Goal: Transaction & Acquisition: Purchase product/service

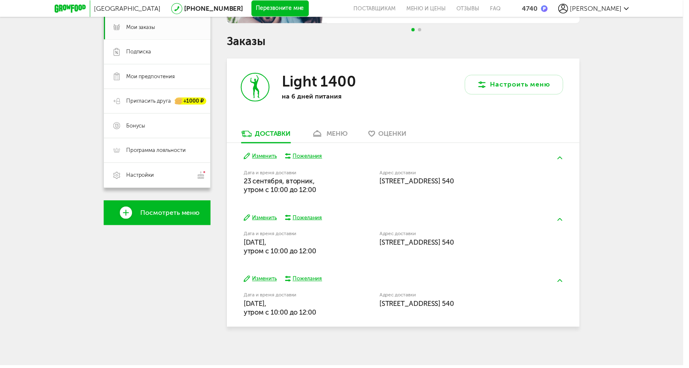
scroll to position [45, 0]
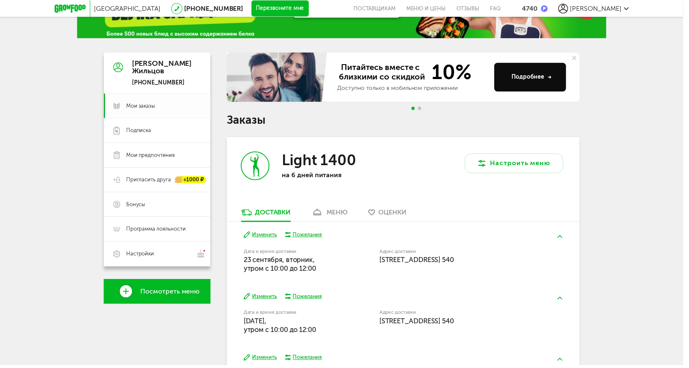
click at [149, 101] on link "Мои заказы" at bounding box center [159, 106] width 108 height 25
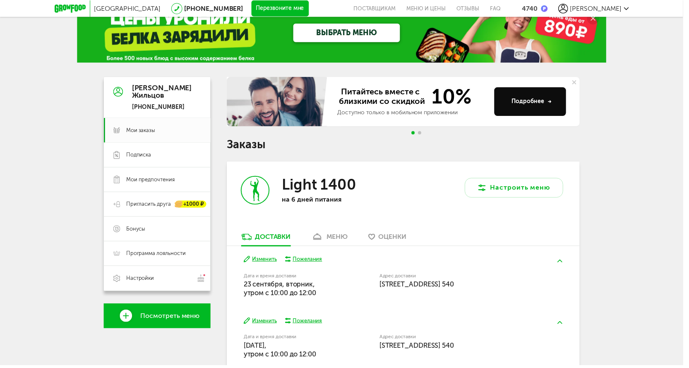
scroll to position [0, 0]
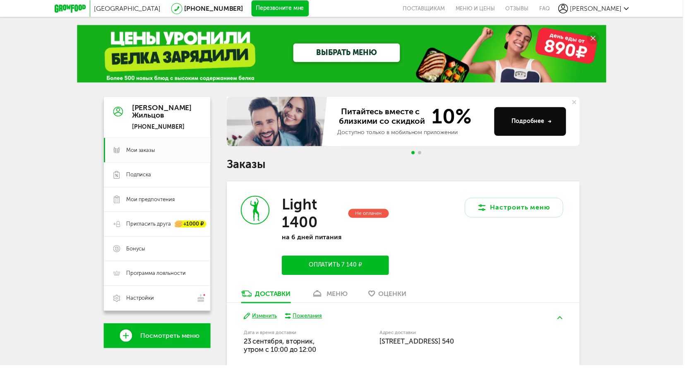
click at [368, 213] on div "Не оплачен" at bounding box center [371, 216] width 41 height 10
click at [318, 240] on p "на 6 дней питания" at bounding box center [338, 239] width 108 height 8
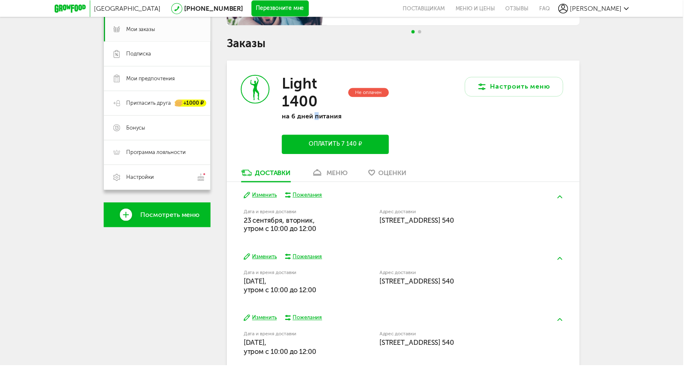
scroll to position [124, 0]
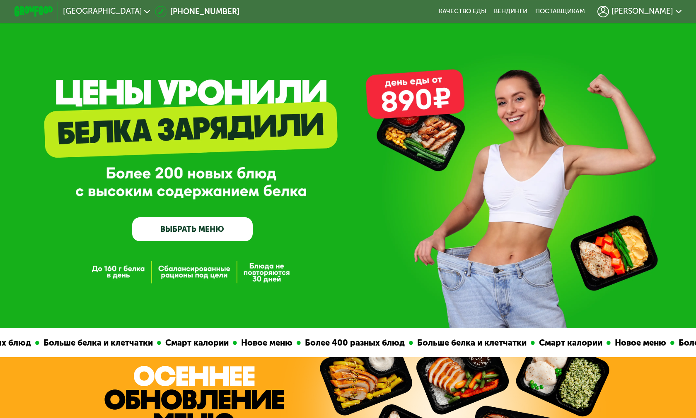
click at [633, 10] on span "[PERSON_NAME]" at bounding box center [642, 11] width 62 height 8
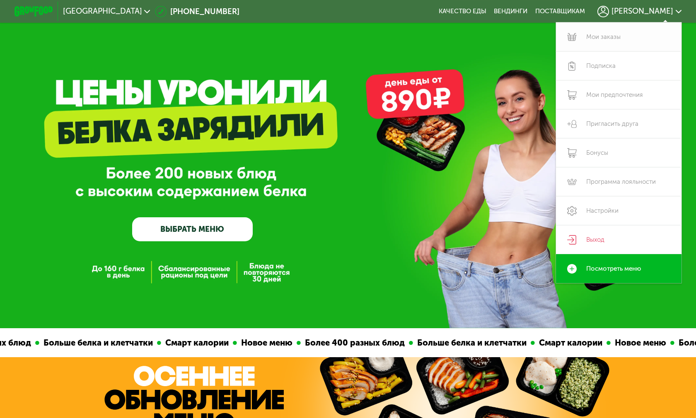
click at [596, 40] on link "Мои заказы" at bounding box center [618, 36] width 125 height 29
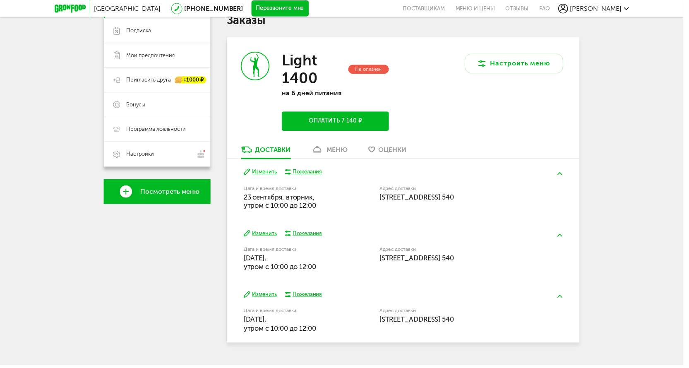
scroll to position [165, 0]
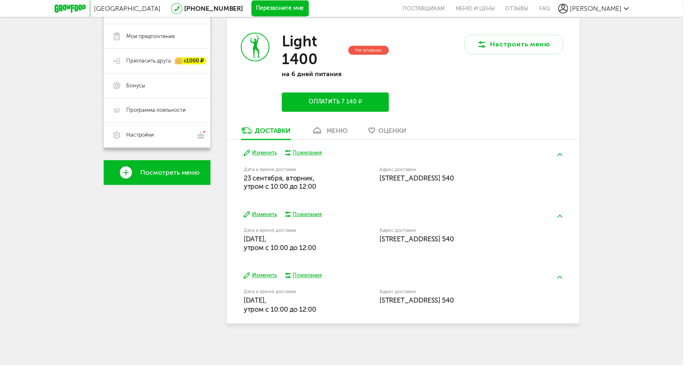
click at [336, 104] on button "Оплатить 7 140 ₽" at bounding box center [338, 102] width 108 height 19
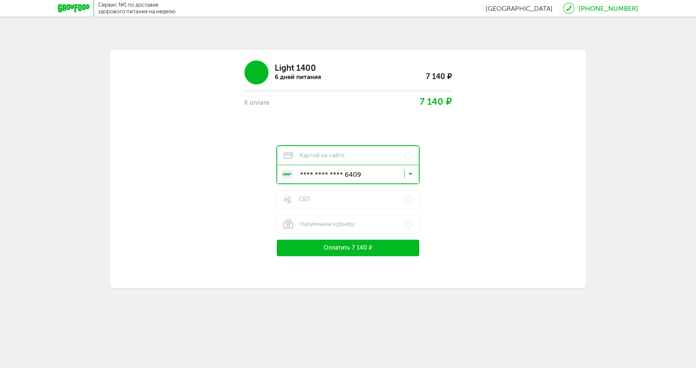
click at [354, 246] on button "Оплатить 7 140 ₽" at bounding box center [348, 248] width 142 height 17
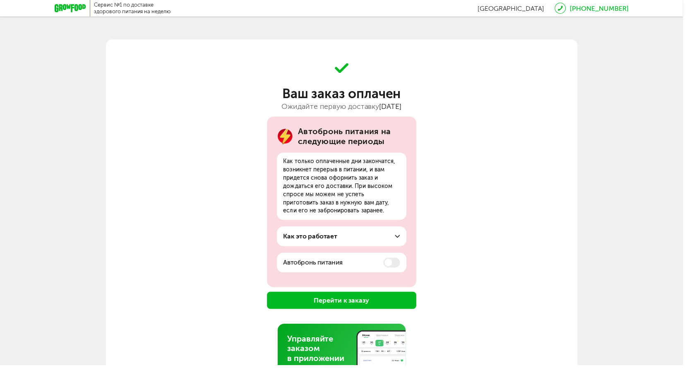
click at [388, 237] on div "Как это работает" at bounding box center [345, 238] width 118 height 10
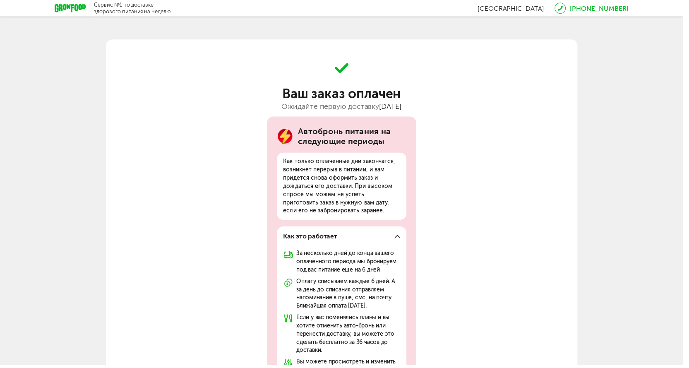
click at [388, 236] on div "Как это работает" at bounding box center [345, 238] width 118 height 10
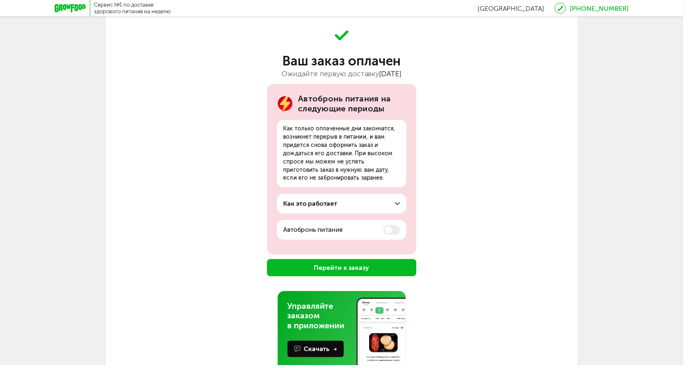
scroll to position [63, 0]
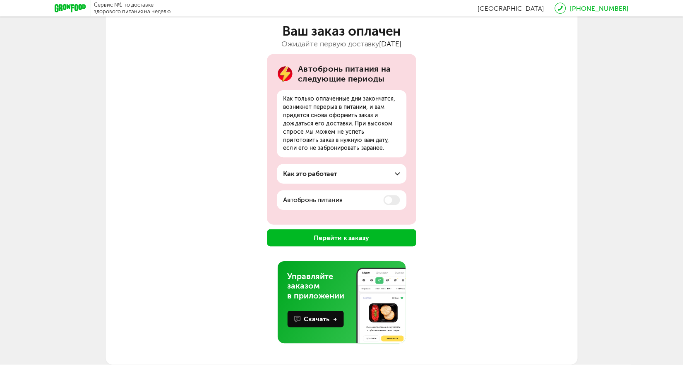
drag, startPoint x: 342, startPoint y: 204, endPoint x: 372, endPoint y: 205, distance: 30.2
click at [342, 204] on p "Автобронь питания" at bounding box center [316, 202] width 60 height 10
click at [359, 241] on button "Перейти к заказу" at bounding box center [345, 239] width 151 height 17
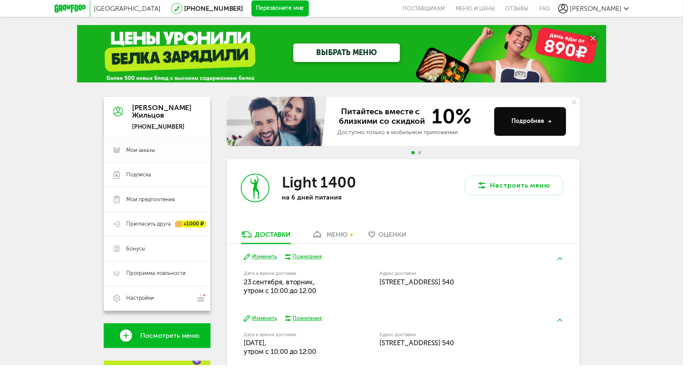
click at [147, 153] on span "Мои заказы" at bounding box center [142, 151] width 29 height 7
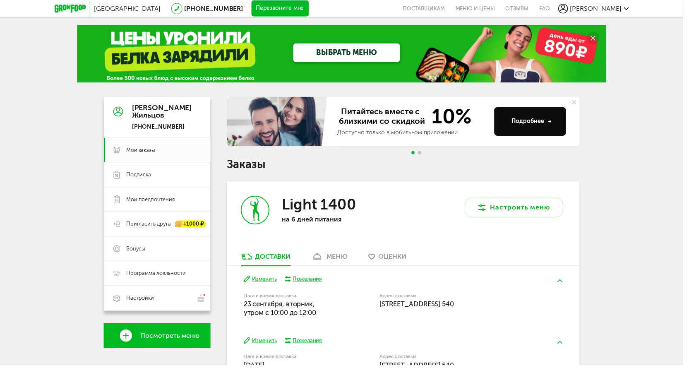
click at [349, 258] on div "меню" at bounding box center [341, 259] width 22 height 8
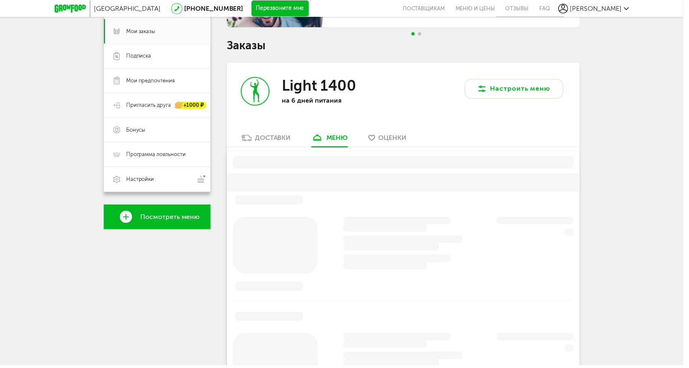
scroll to position [162, 0]
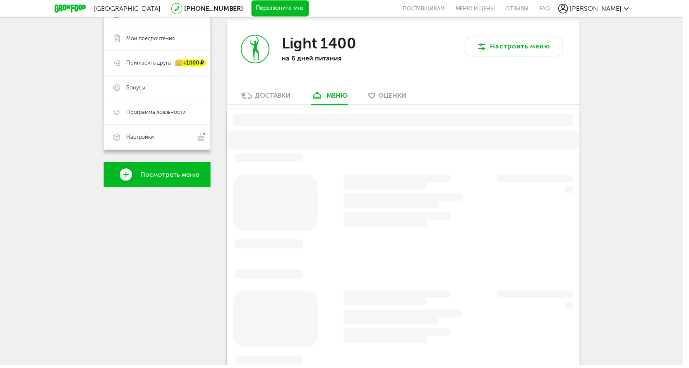
click at [161, 135] on span "Настройки" at bounding box center [165, 138] width 75 height 9
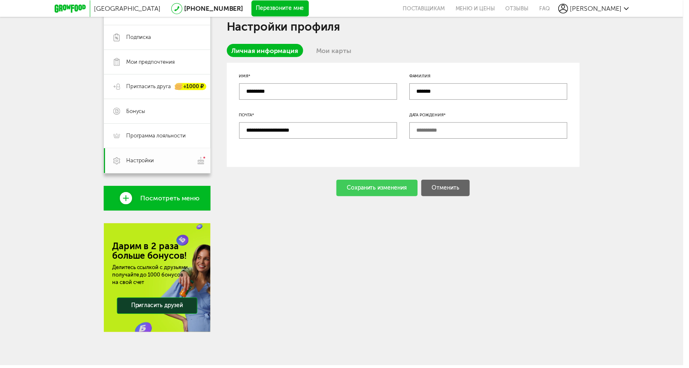
scroll to position [162, 0]
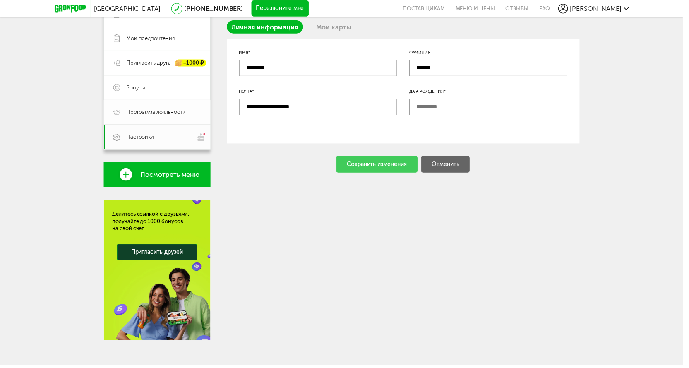
click at [156, 119] on link "Программа лояльности" at bounding box center [159, 113] width 108 height 25
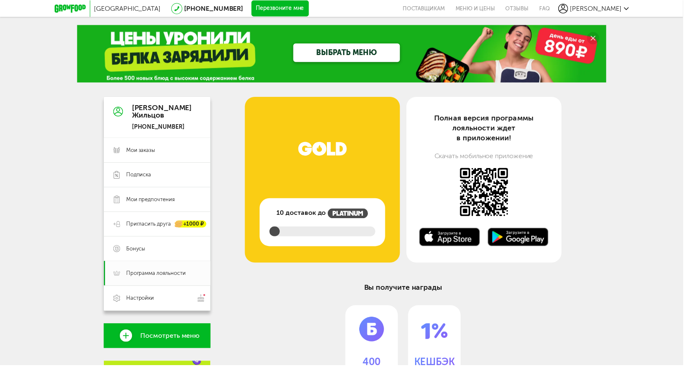
click at [611, 9] on span "[PERSON_NAME]" at bounding box center [601, 9] width 52 height 8
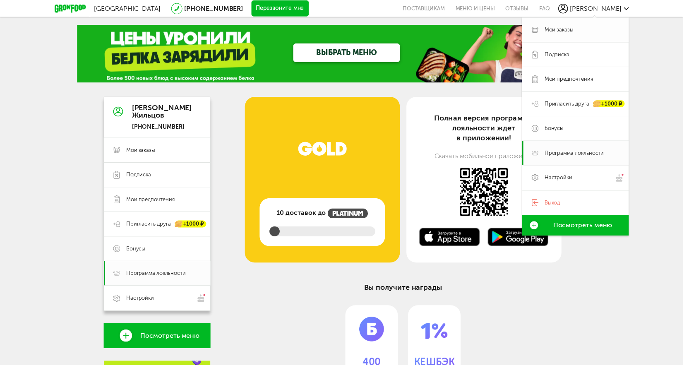
click at [577, 31] on span "Мои заказы" at bounding box center [564, 29] width 29 height 7
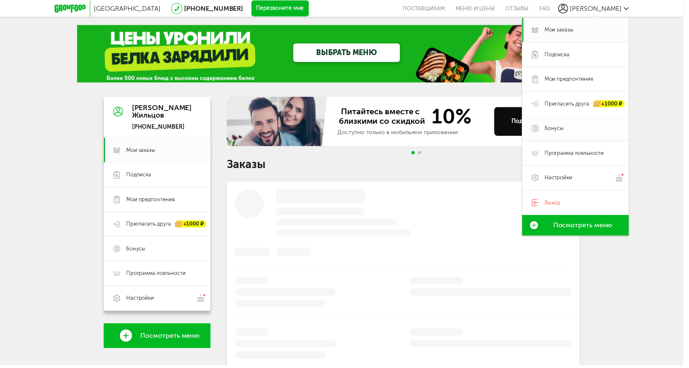
click at [582, 130] on span "Бонусы" at bounding box center [587, 129] width 75 height 7
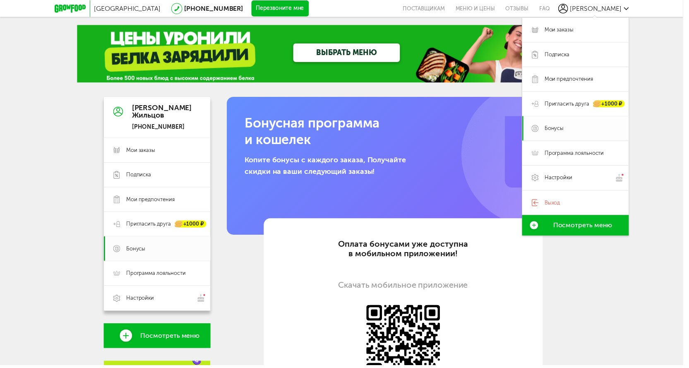
click at [566, 129] on span "Бонусы" at bounding box center [559, 129] width 19 height 7
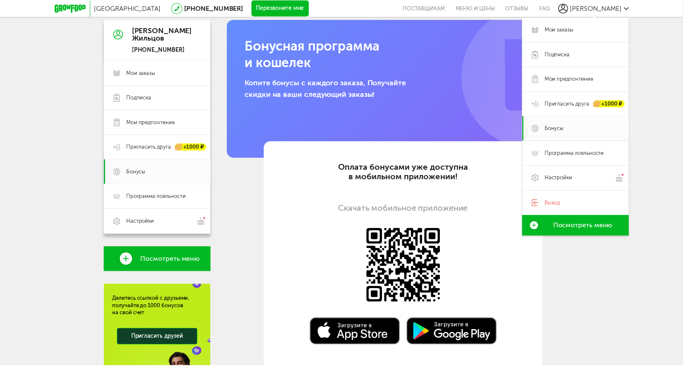
scroll to position [41, 0]
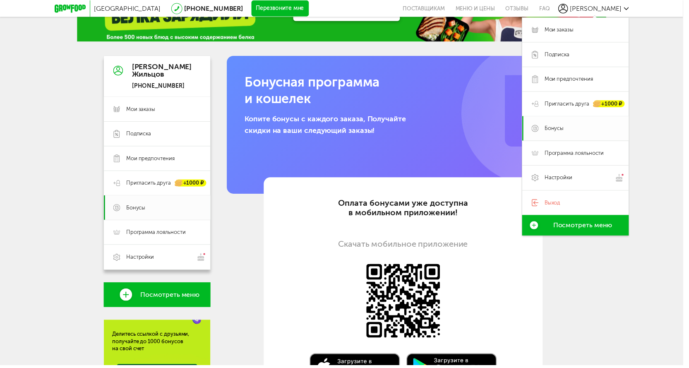
click at [555, 129] on span "Бонусы" at bounding box center [559, 129] width 19 height 7
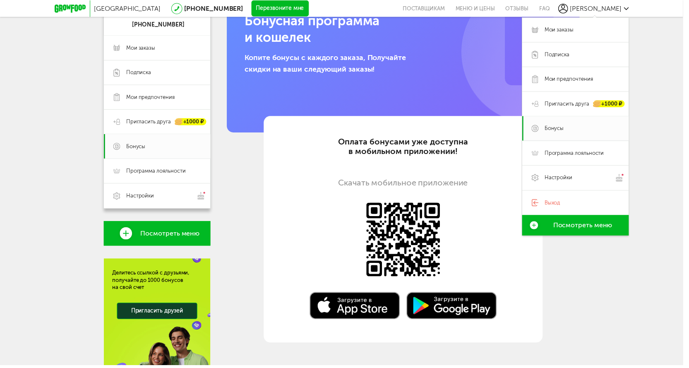
scroll to position [171, 0]
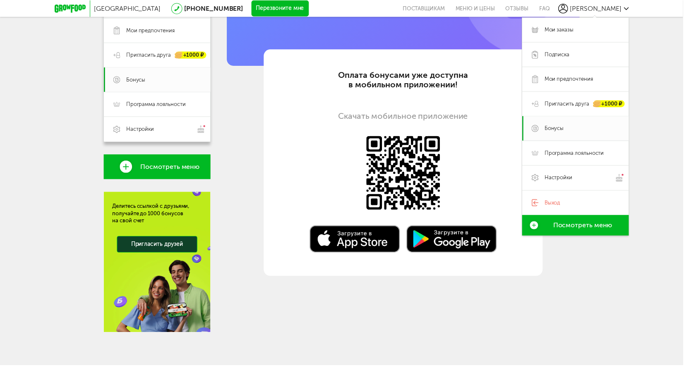
drag, startPoint x: 411, startPoint y: 106, endPoint x: 413, endPoint y: 135, distance: 28.3
click at [410, 107] on section "Оплата бонусами уже доступна в мобильном приложении! Скачать мобильное приложен…" at bounding box center [407, 164] width 282 height 229
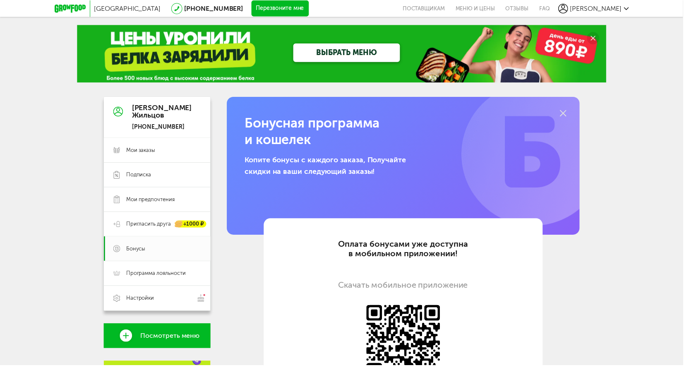
click at [616, 5] on span "[PERSON_NAME]" at bounding box center [601, 9] width 52 height 8
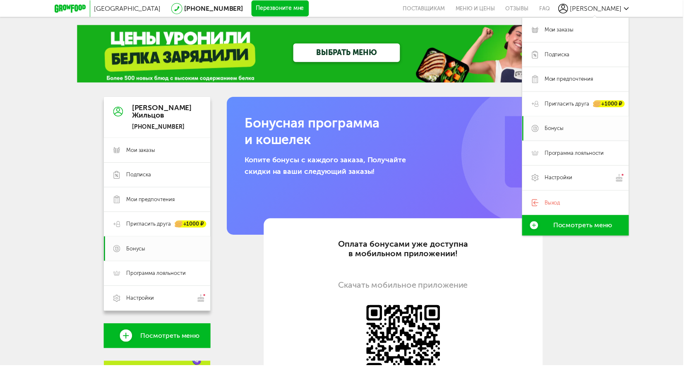
click at [553, 131] on span "Бонусы" at bounding box center [559, 129] width 19 height 7
click at [170, 150] on span "Мои заказы" at bounding box center [165, 151] width 75 height 7
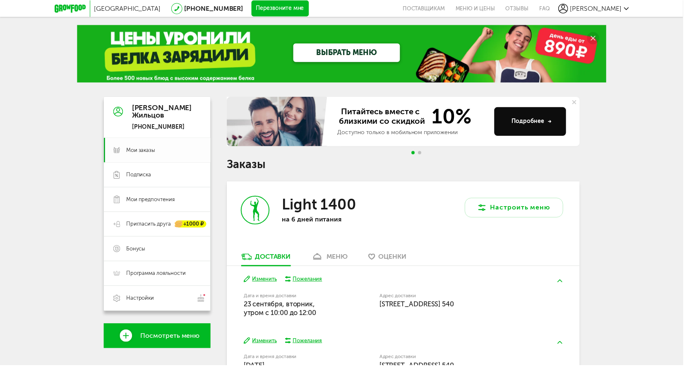
click at [165, 152] on span "Мои заказы" at bounding box center [165, 151] width 75 height 7
click at [173, 296] on link "Настройки" at bounding box center [159, 300] width 108 height 25
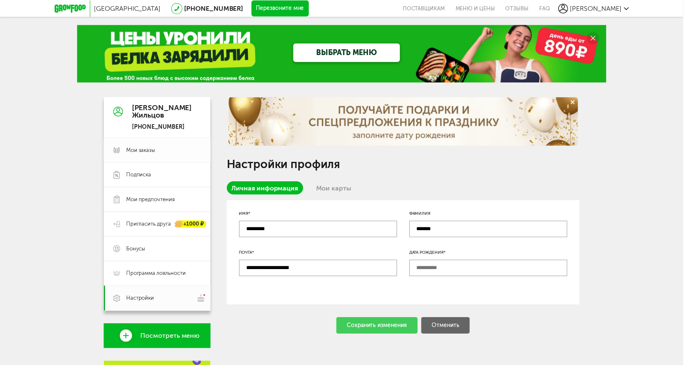
click at [166, 150] on span "Мои заказы" at bounding box center [165, 151] width 75 height 7
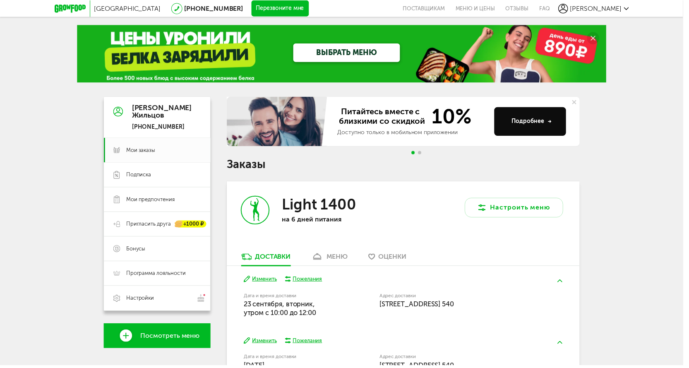
click at [334, 51] on link "ВЫБРАТЬ МЕНЮ" at bounding box center [350, 53] width 108 height 19
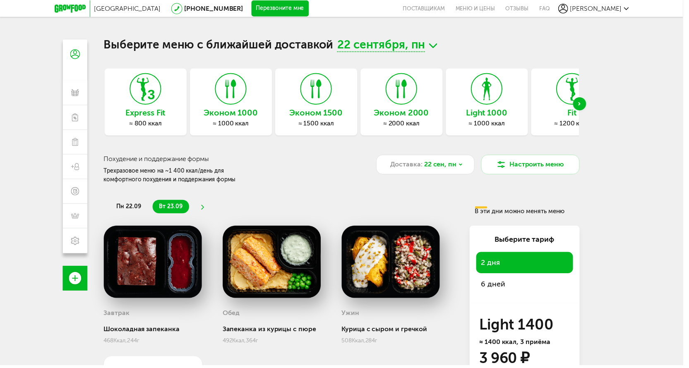
click at [71, 9] on icon at bounding box center [70, 9] width 31 height 8
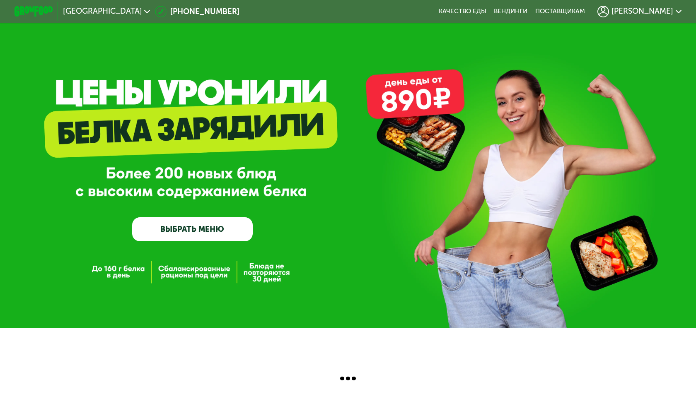
click at [211, 231] on link "ВЫБРАТЬ МЕНЮ" at bounding box center [192, 229] width 120 height 24
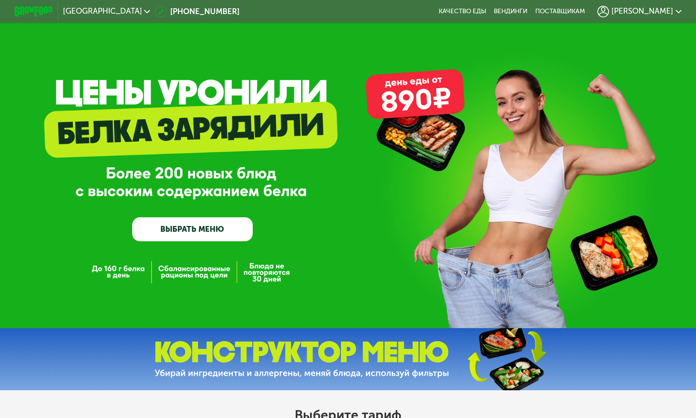
click at [210, 229] on link "ВЫБРАТЬ МЕНЮ" at bounding box center [192, 229] width 120 height 24
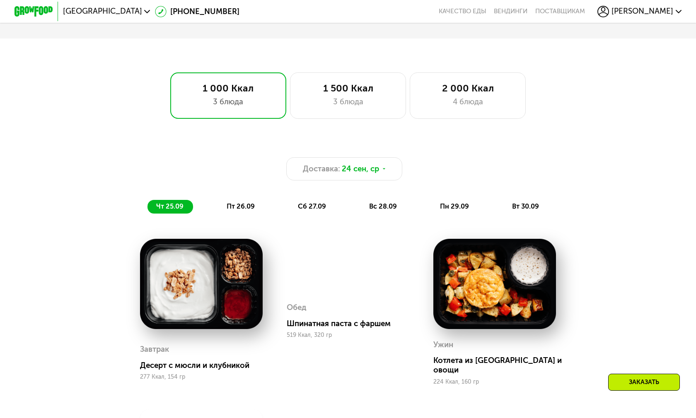
scroll to position [432, 0]
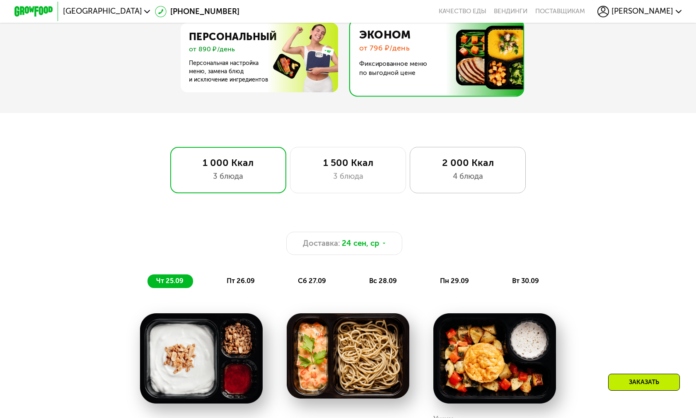
click at [505, 171] on div "4 блюда" at bounding box center [468, 177] width 96 height 12
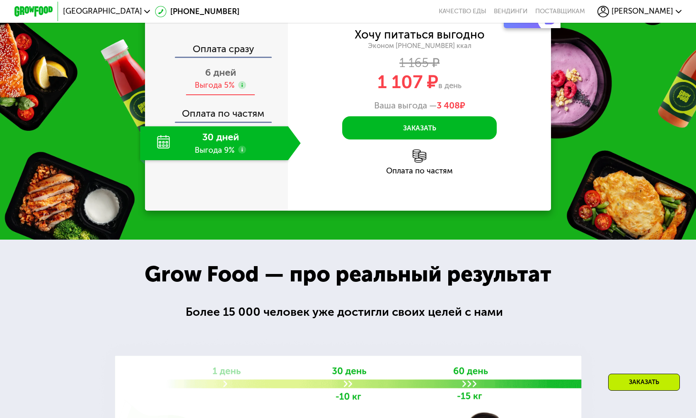
scroll to position [1053, 0]
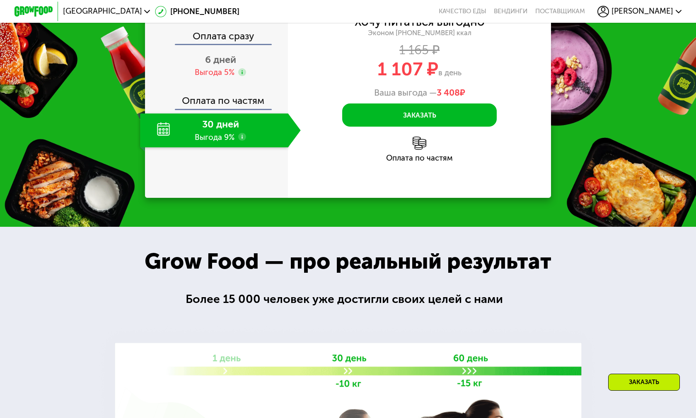
click at [214, 147] on div "30 дней Выгода 9%" at bounding box center [214, 130] width 148 height 34
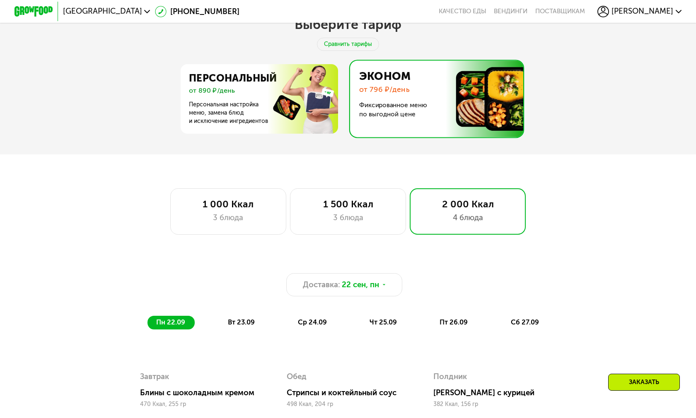
scroll to position [267, 0]
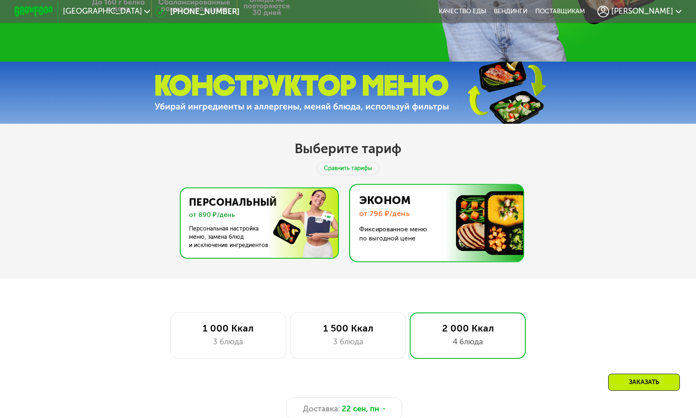
click at [229, 219] on img at bounding box center [257, 223] width 161 height 70
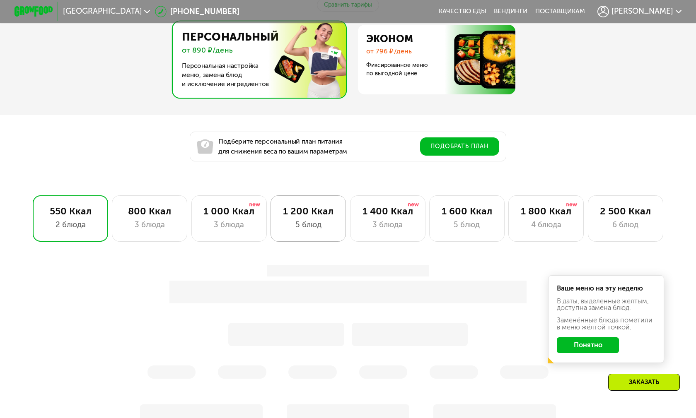
scroll to position [474, 0]
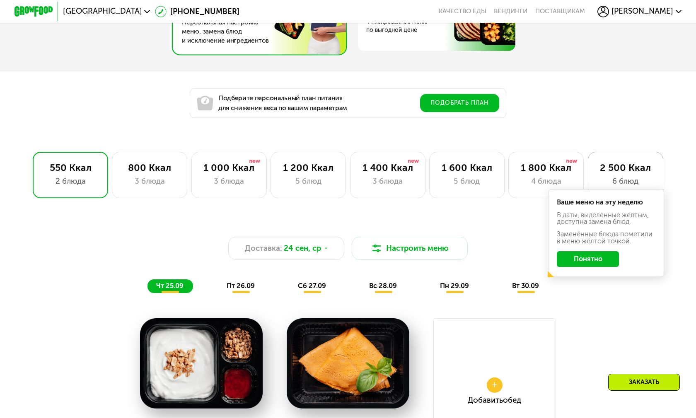
click at [601, 162] on div "2 500 Ккал" at bounding box center [624, 168] width 55 height 12
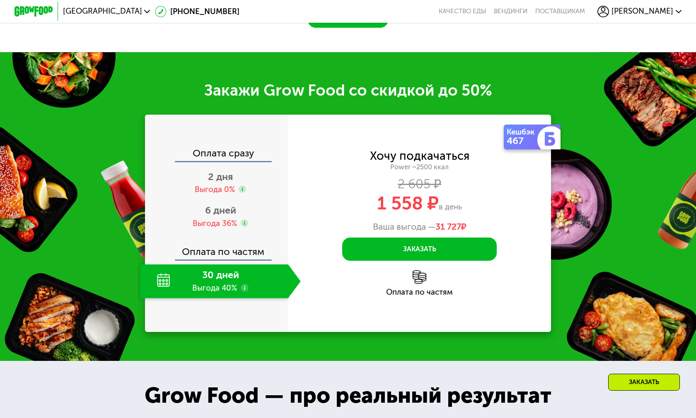
scroll to position [1219, 0]
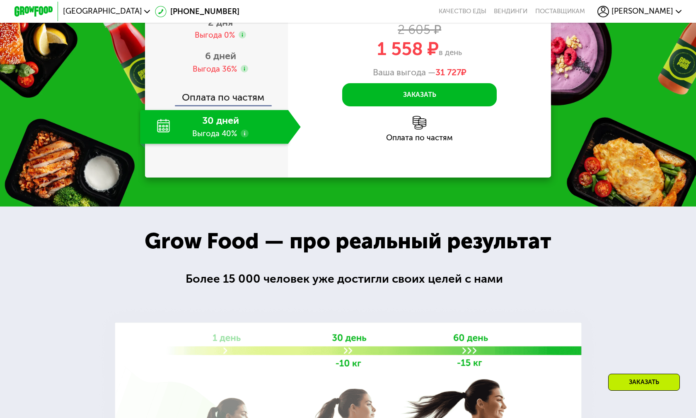
click at [216, 144] on div "30 дней Выгода 40%" at bounding box center [214, 127] width 148 height 34
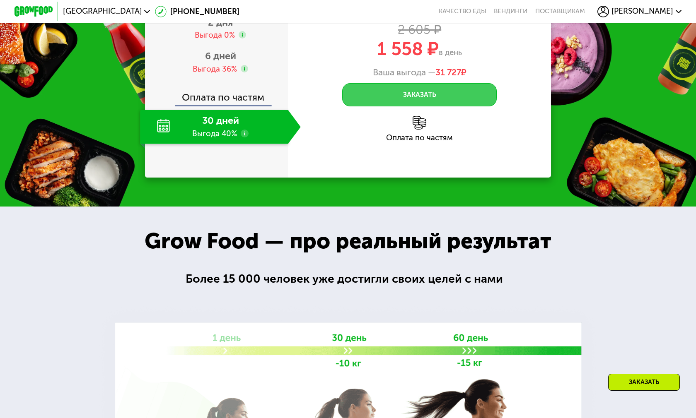
click at [428, 106] on button "Заказать" at bounding box center [419, 94] width 154 height 23
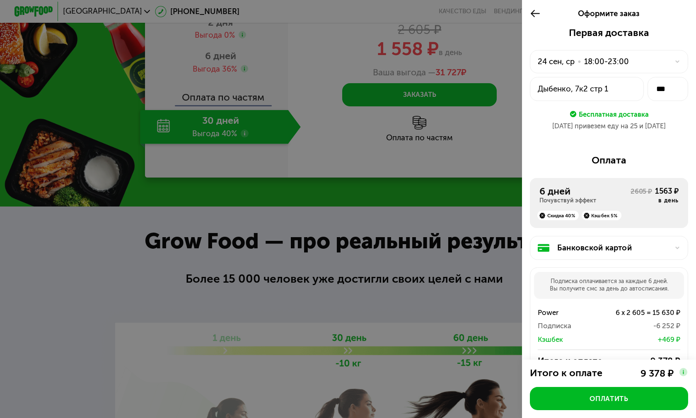
click at [382, 138] on div at bounding box center [348, 209] width 696 height 418
click at [530, 14] on use at bounding box center [534, 13] width 9 height 7
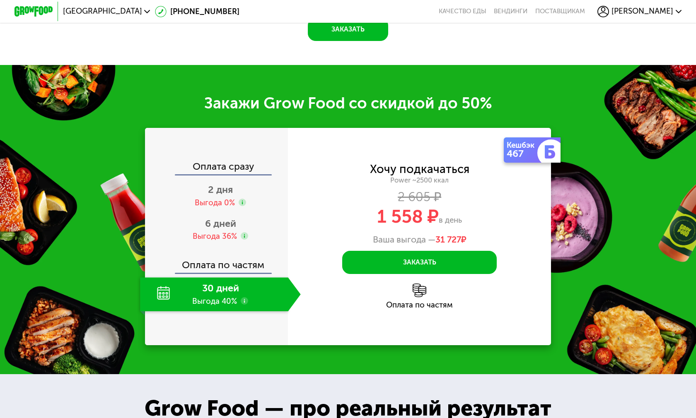
click at [240, 292] on div "30 дней Выгода 40%" at bounding box center [214, 294] width 148 height 34
click at [208, 231] on div "Выгода 36%" at bounding box center [215, 236] width 44 height 11
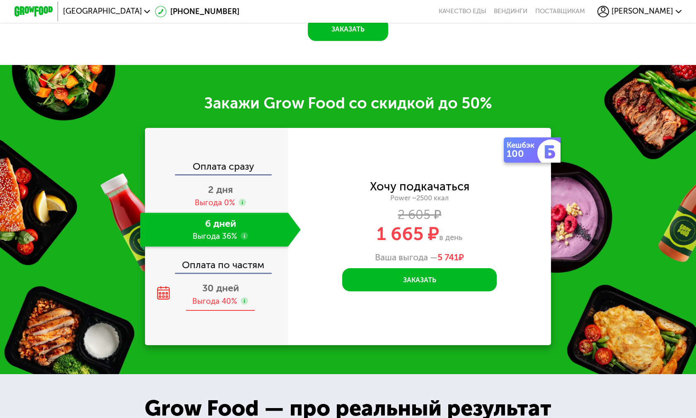
click at [218, 292] on span "30 дней" at bounding box center [220, 288] width 37 height 12
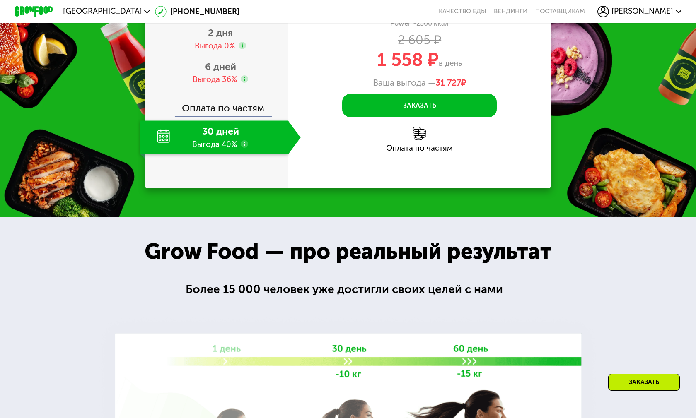
scroll to position [1302, 0]
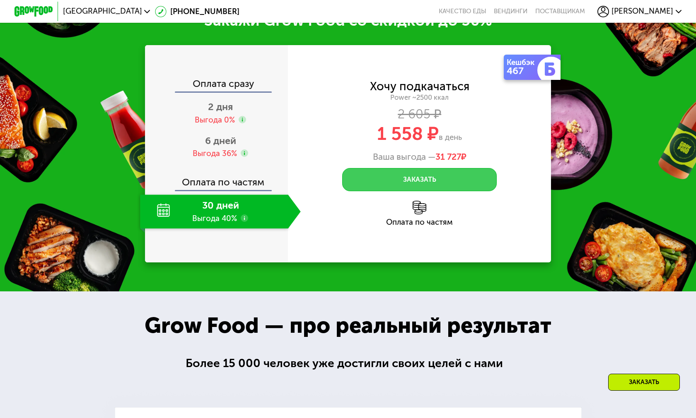
click at [416, 188] on button "Заказать" at bounding box center [419, 179] width 154 height 23
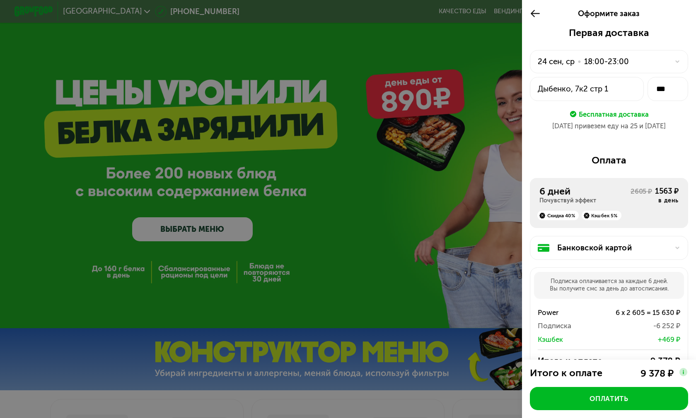
click at [608, 193] on div "6 дней" at bounding box center [584, 191] width 91 height 12
